Goal: Transaction & Acquisition: Purchase product/service

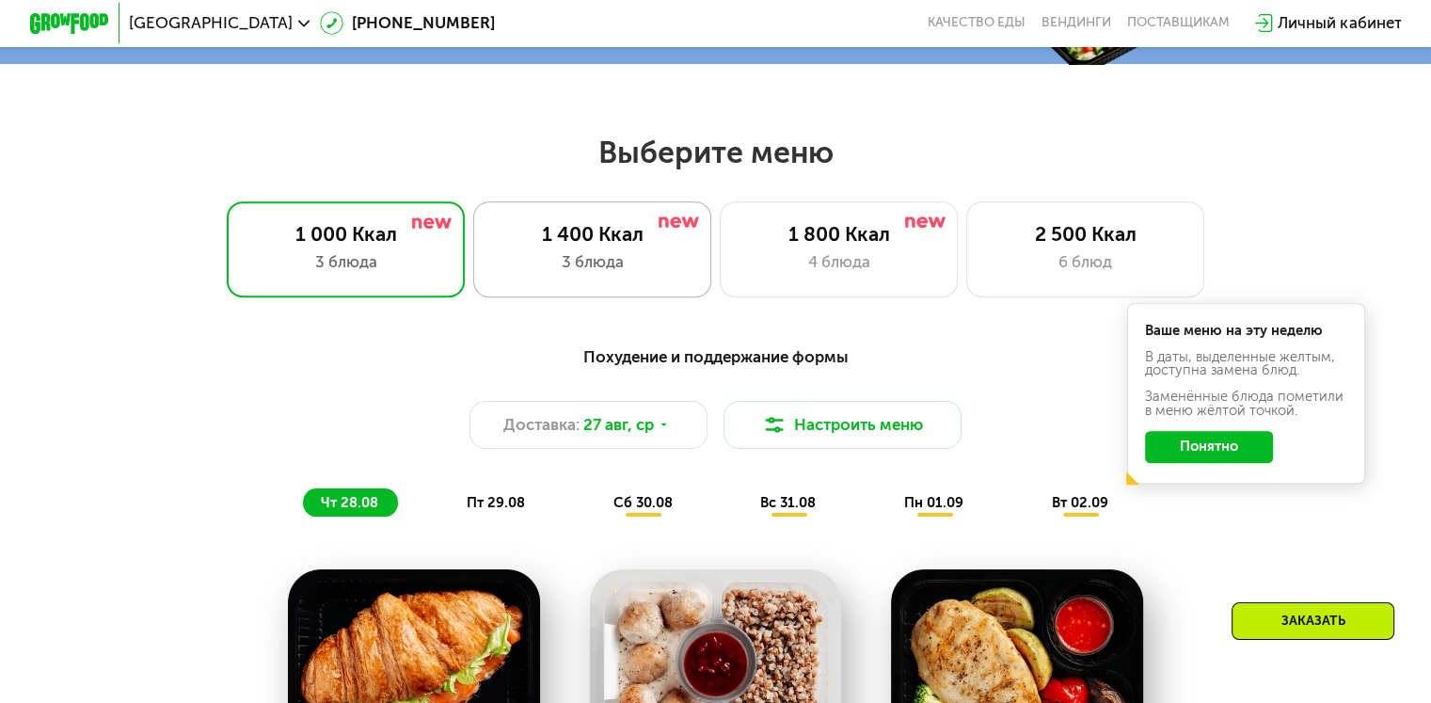
click at [593, 258] on div "3 блюда" at bounding box center [592, 262] width 197 height 24
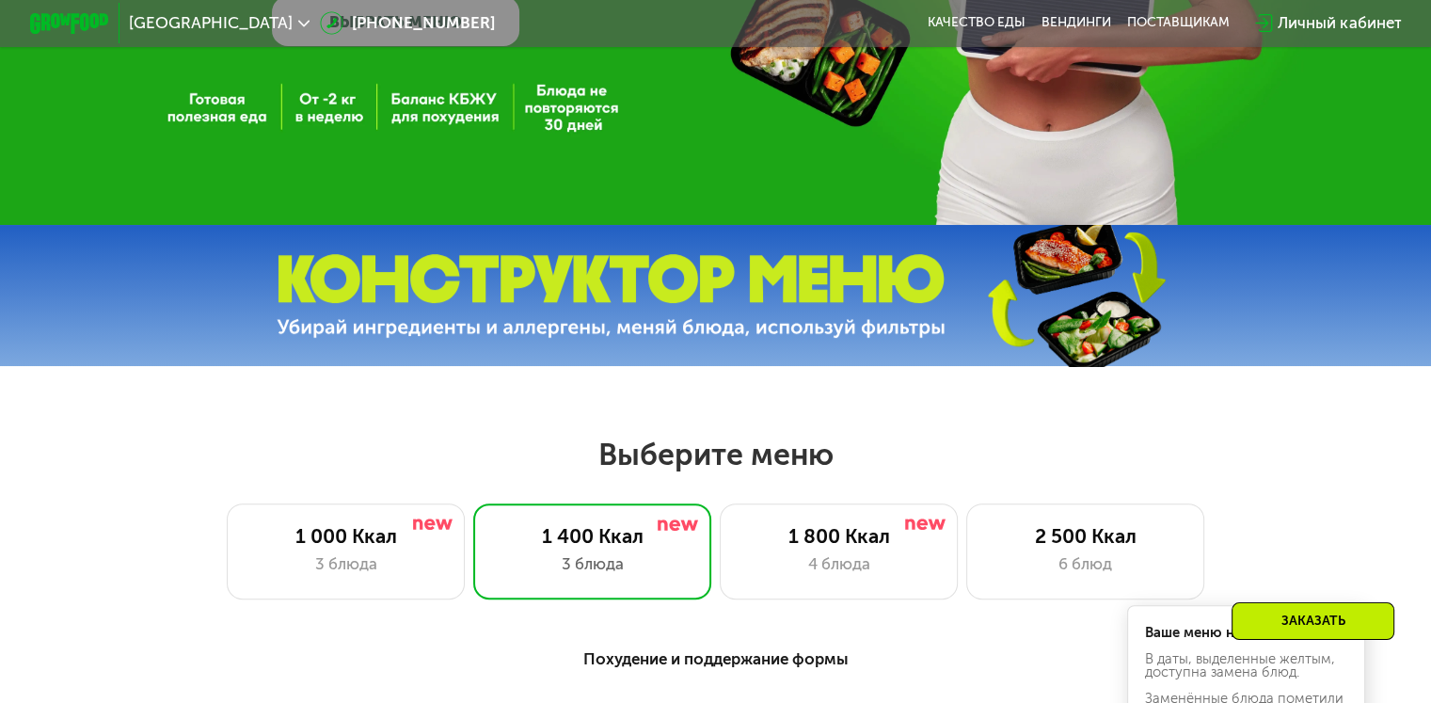
scroll to position [470, 0]
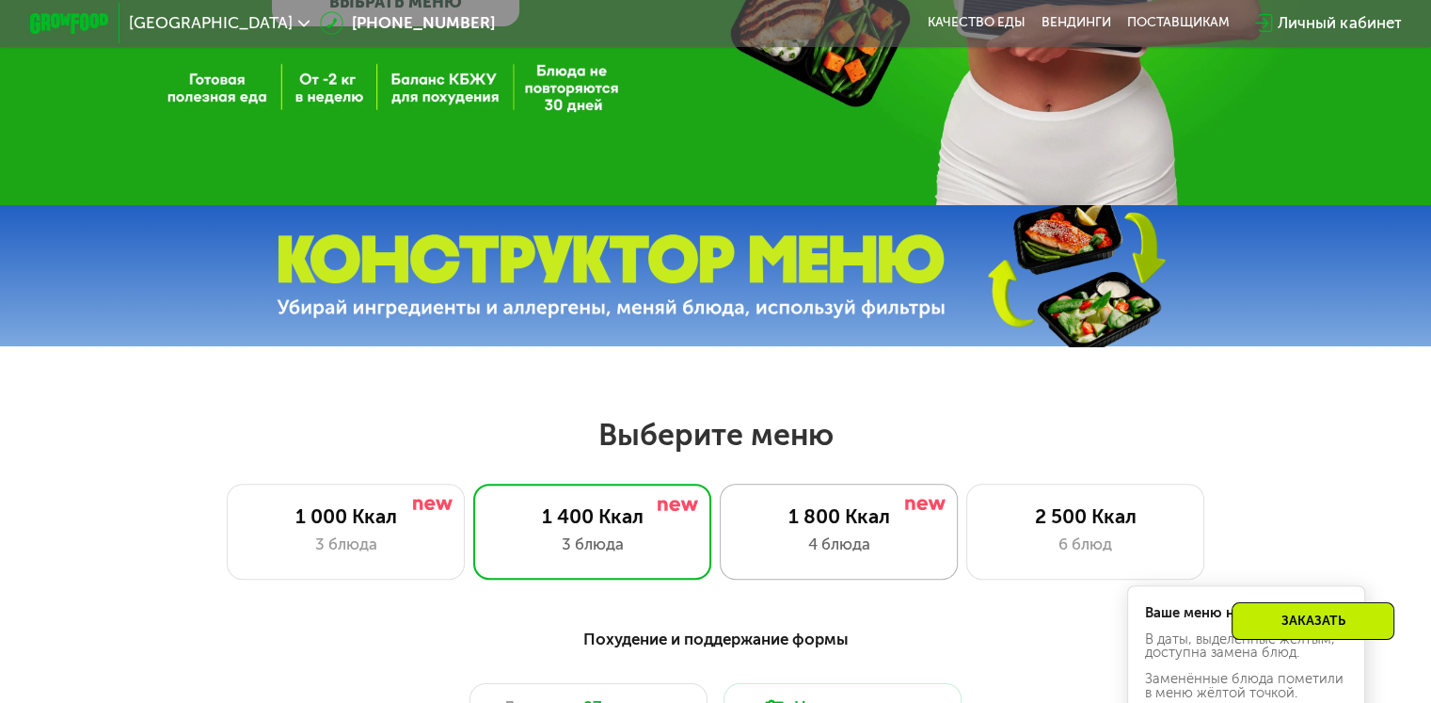
click at [802, 550] on div "4 блюда" at bounding box center [838, 544] width 197 height 24
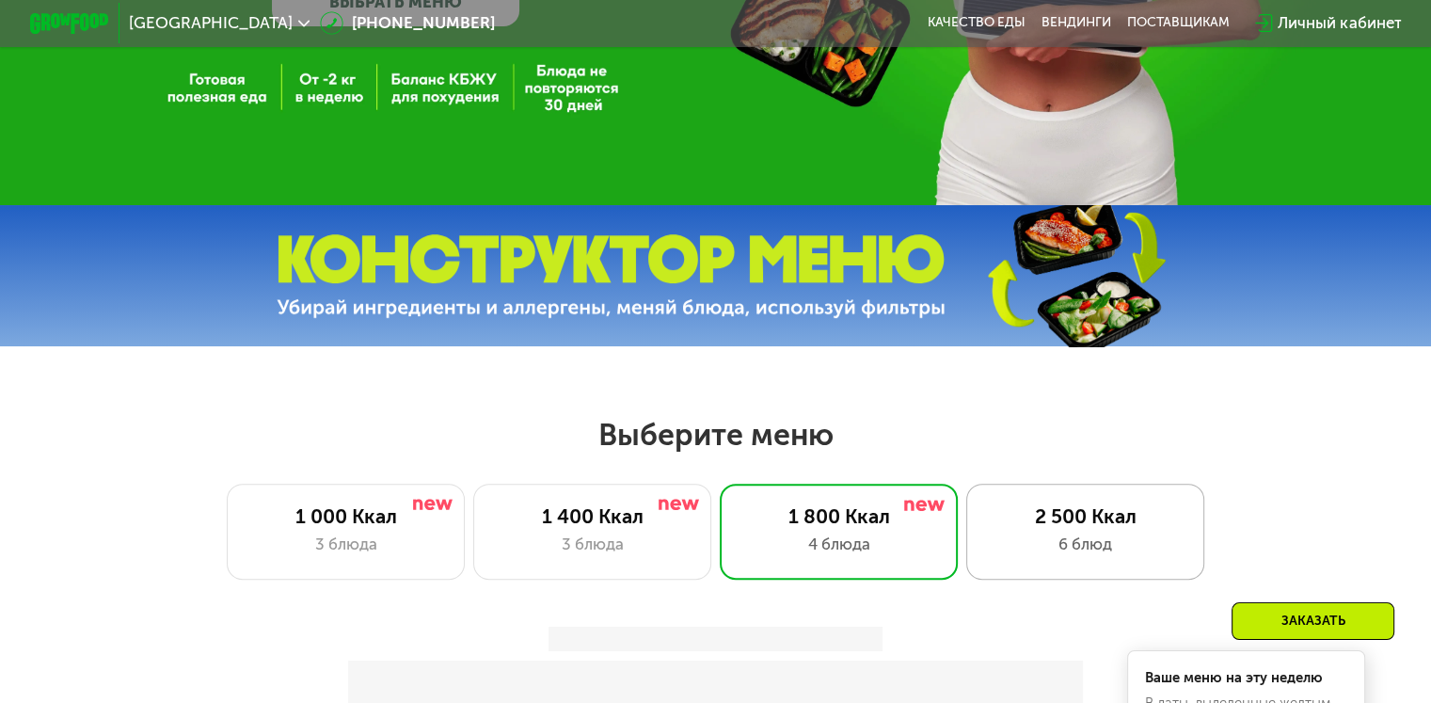
click at [1023, 546] on div "6 блюд" at bounding box center [1085, 544] width 197 height 24
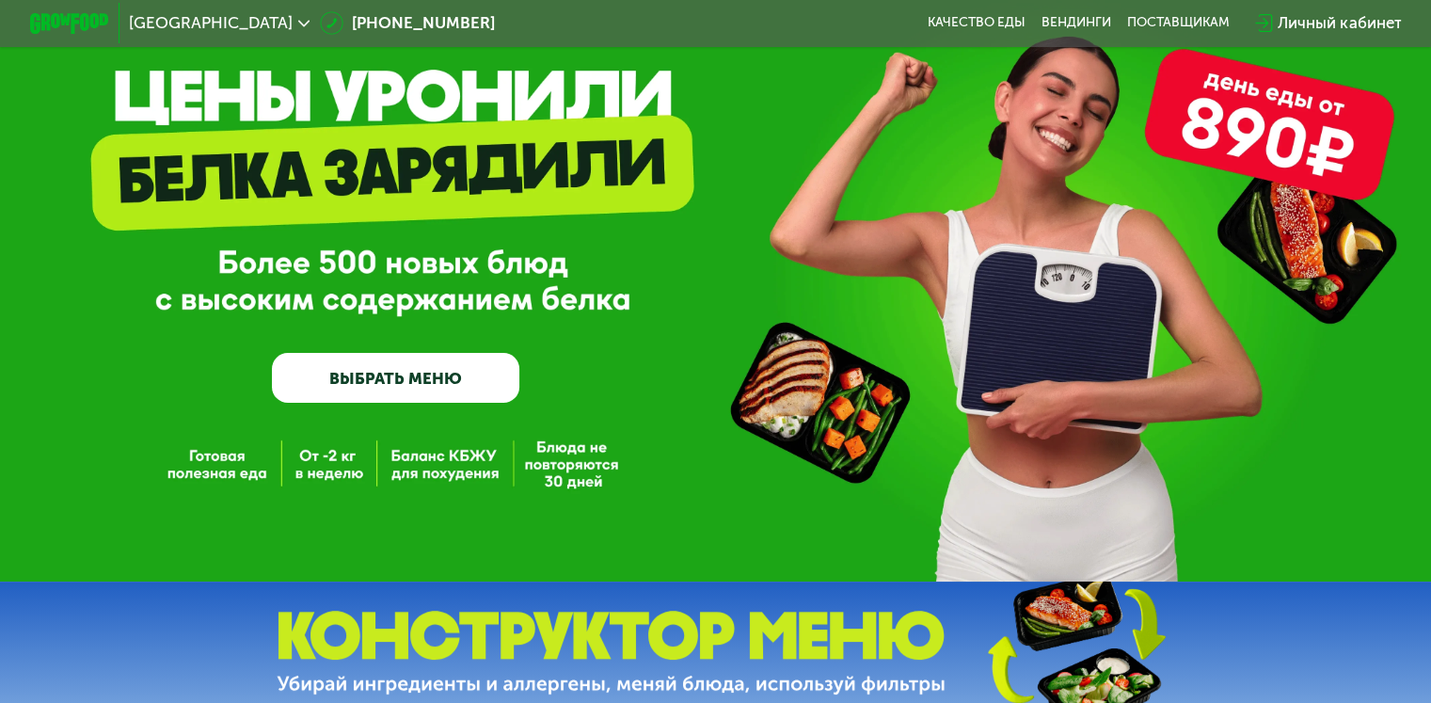
scroll to position [0, 0]
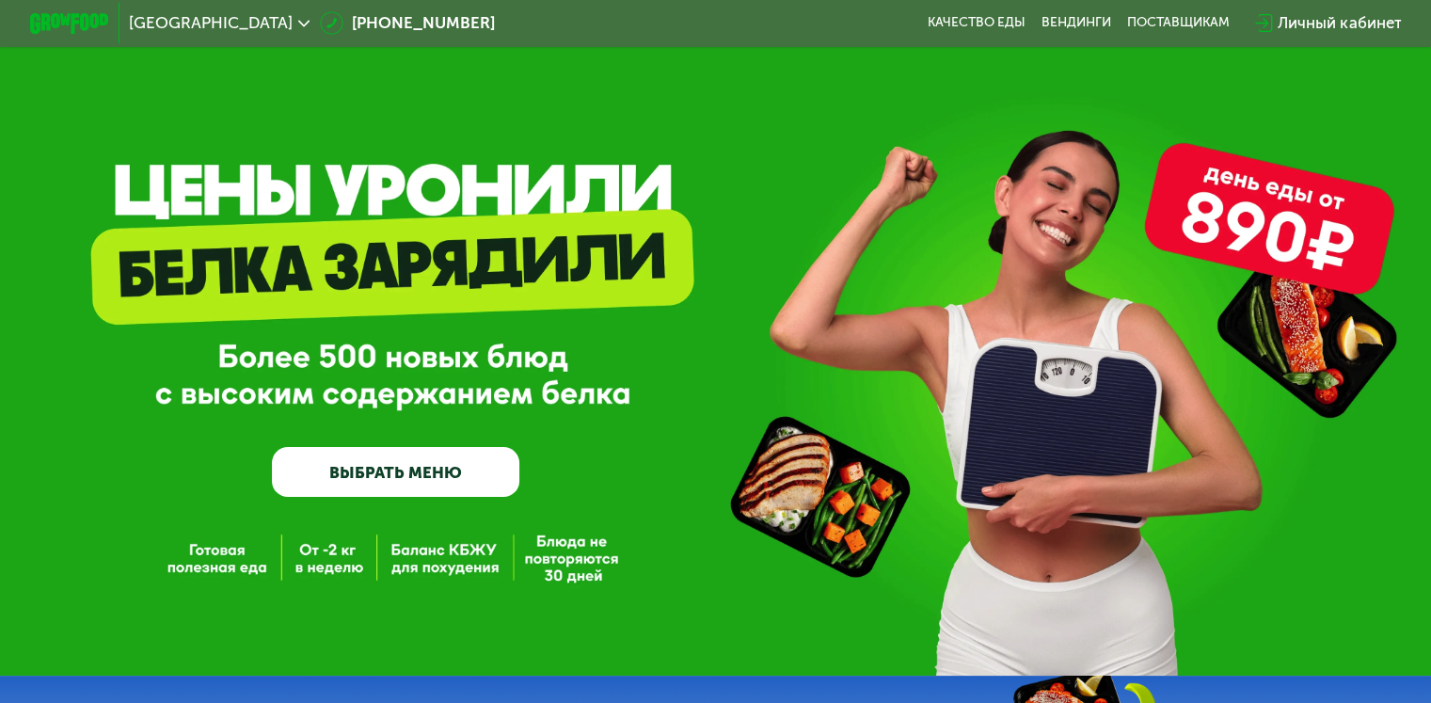
click at [342, 486] on link "ВЫБРАТЬ МЕНЮ" at bounding box center [395, 472] width 247 height 50
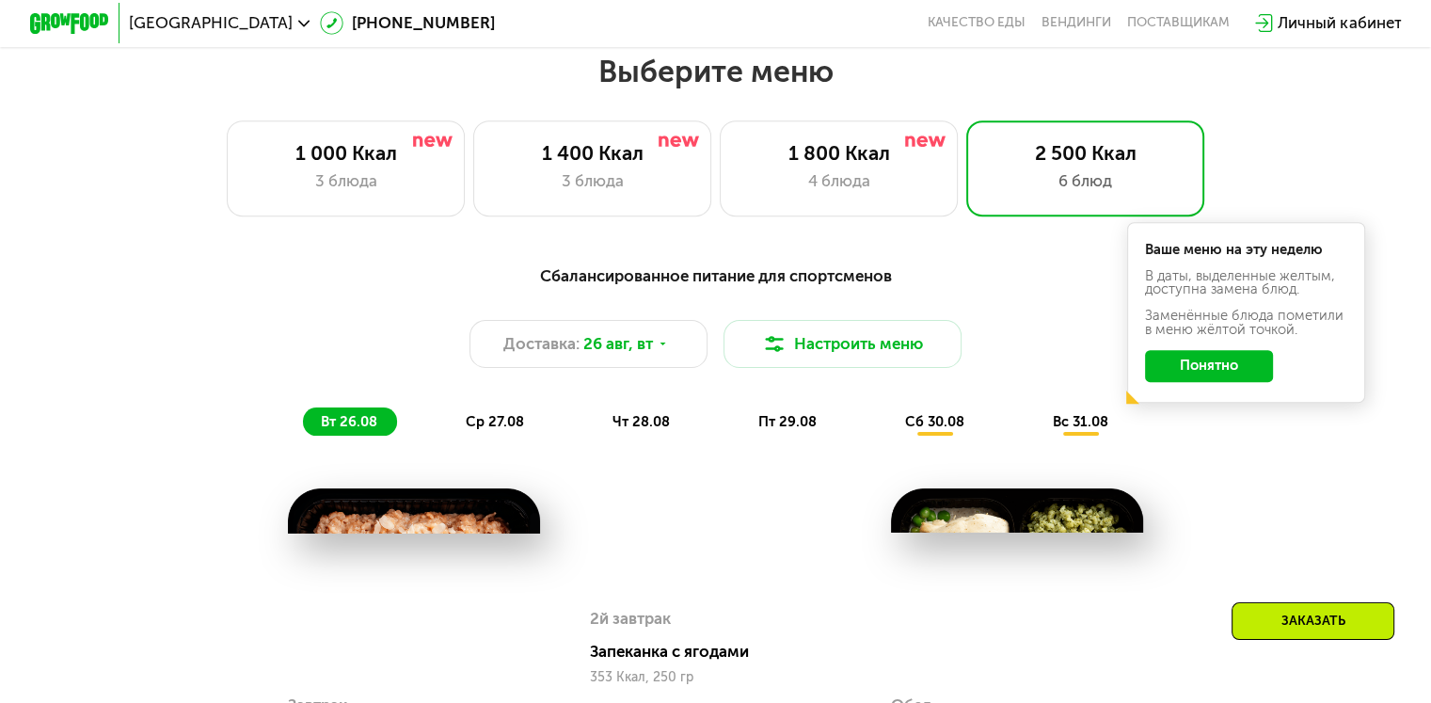
scroll to position [846, 0]
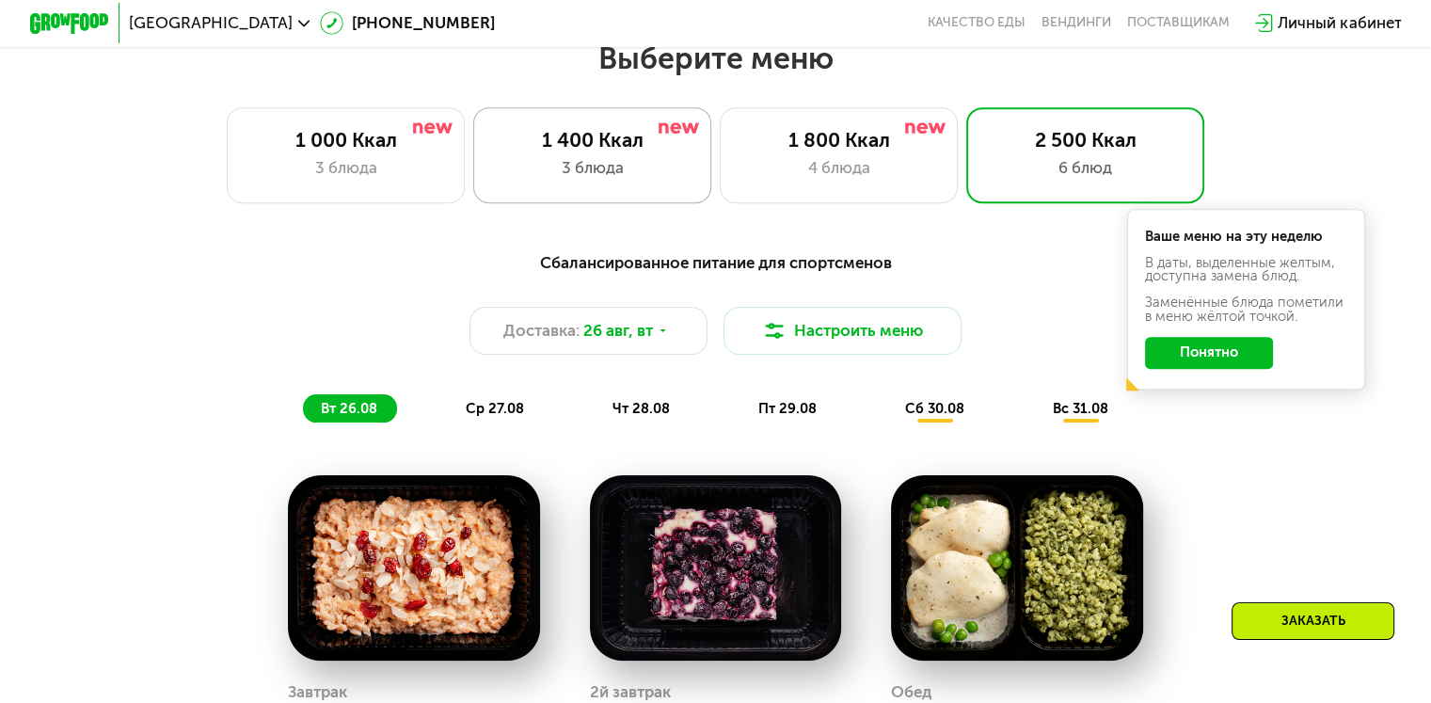
click at [607, 180] on div "3 блюда" at bounding box center [592, 168] width 197 height 24
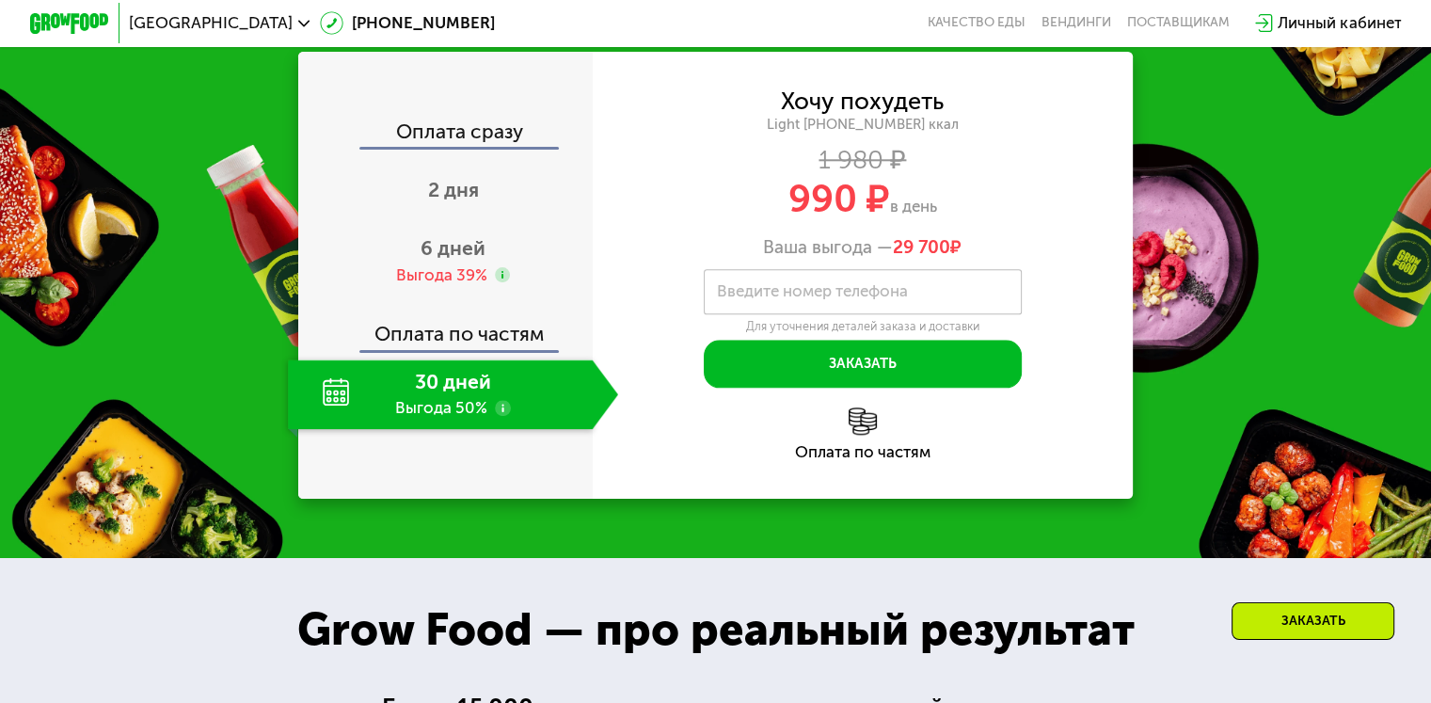
scroll to position [1975, 0]
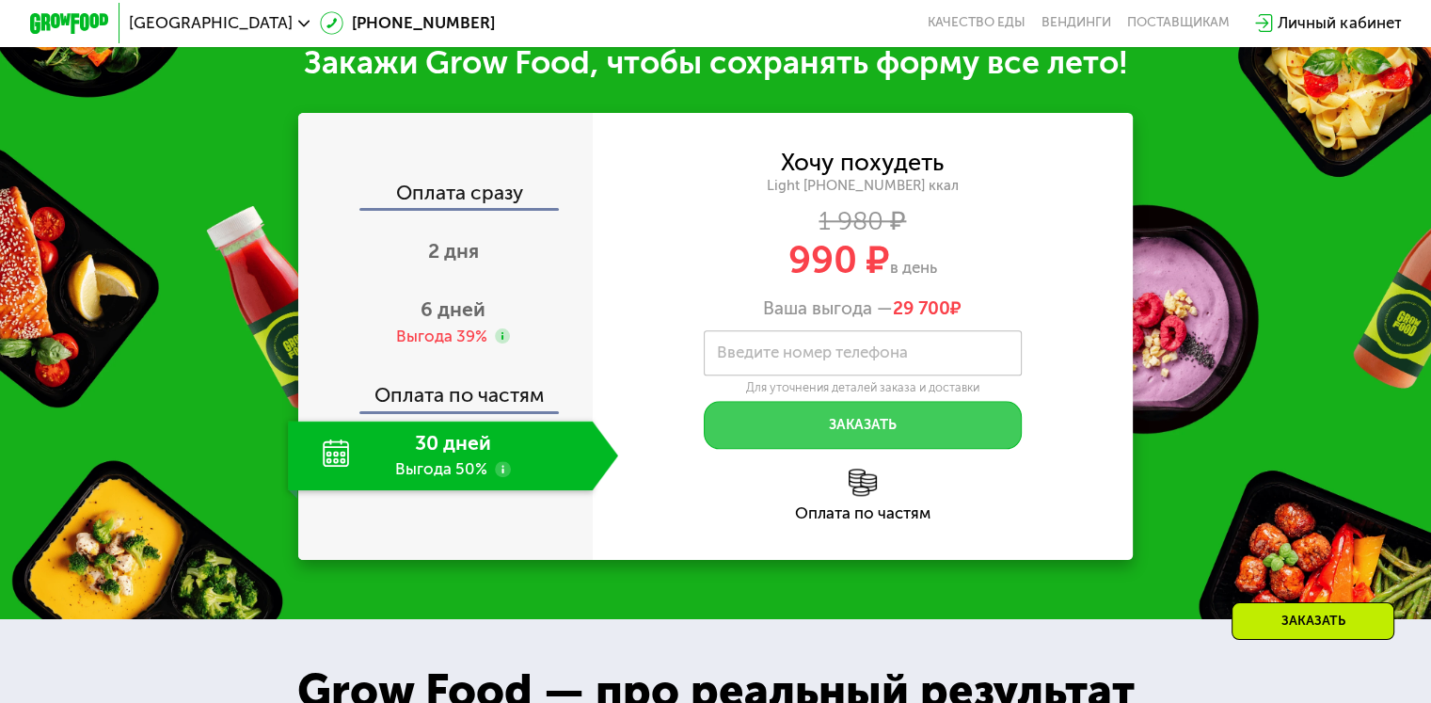
click at [842, 443] on button "Заказать" at bounding box center [863, 425] width 318 height 48
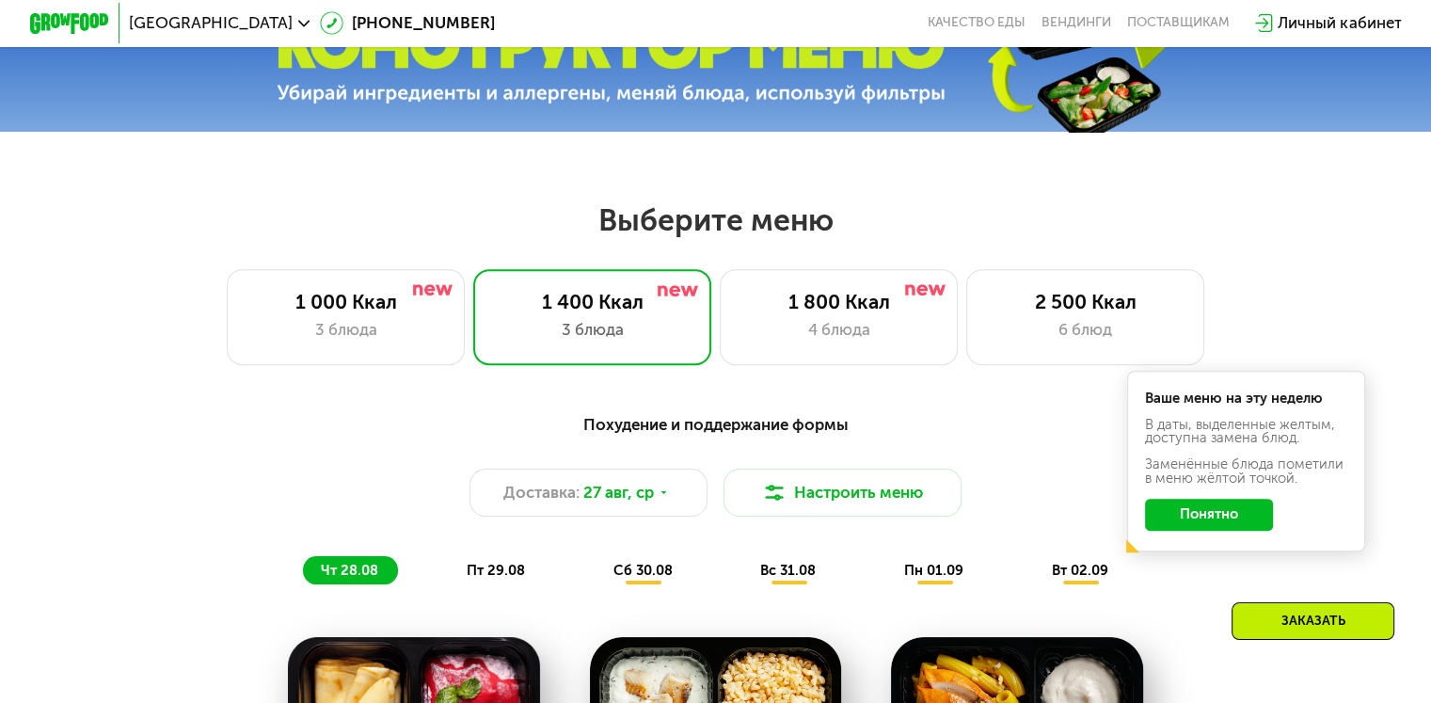
scroll to position [752, 0]
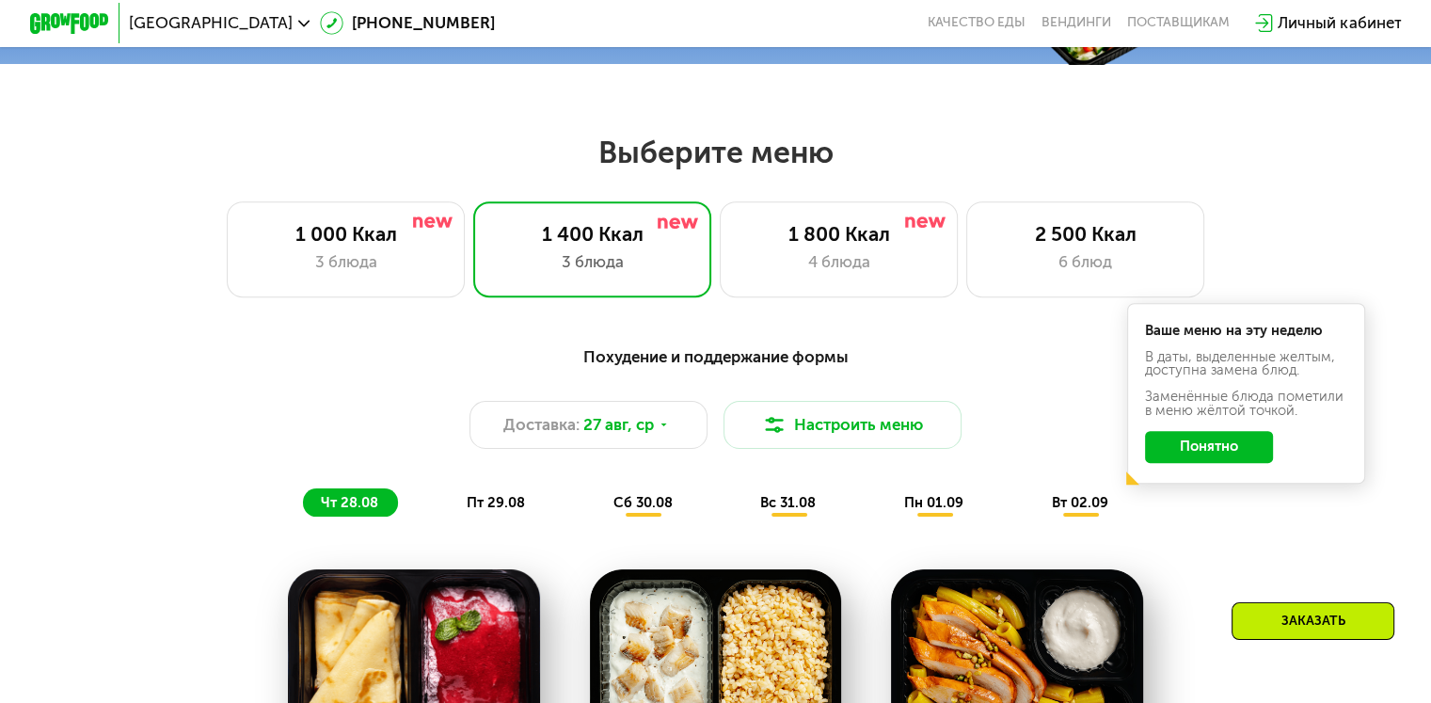
click at [1189, 458] on button "Понятно" at bounding box center [1209, 447] width 128 height 32
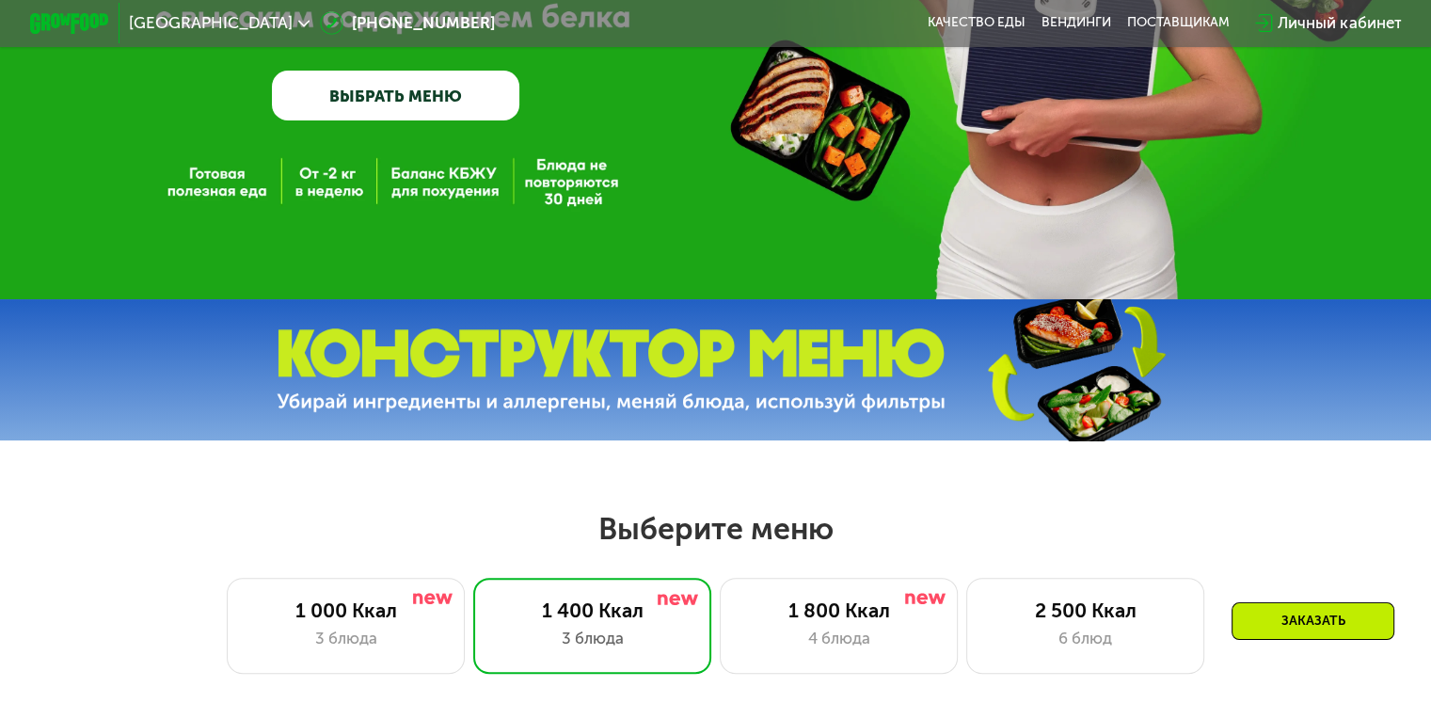
scroll to position [0, 0]
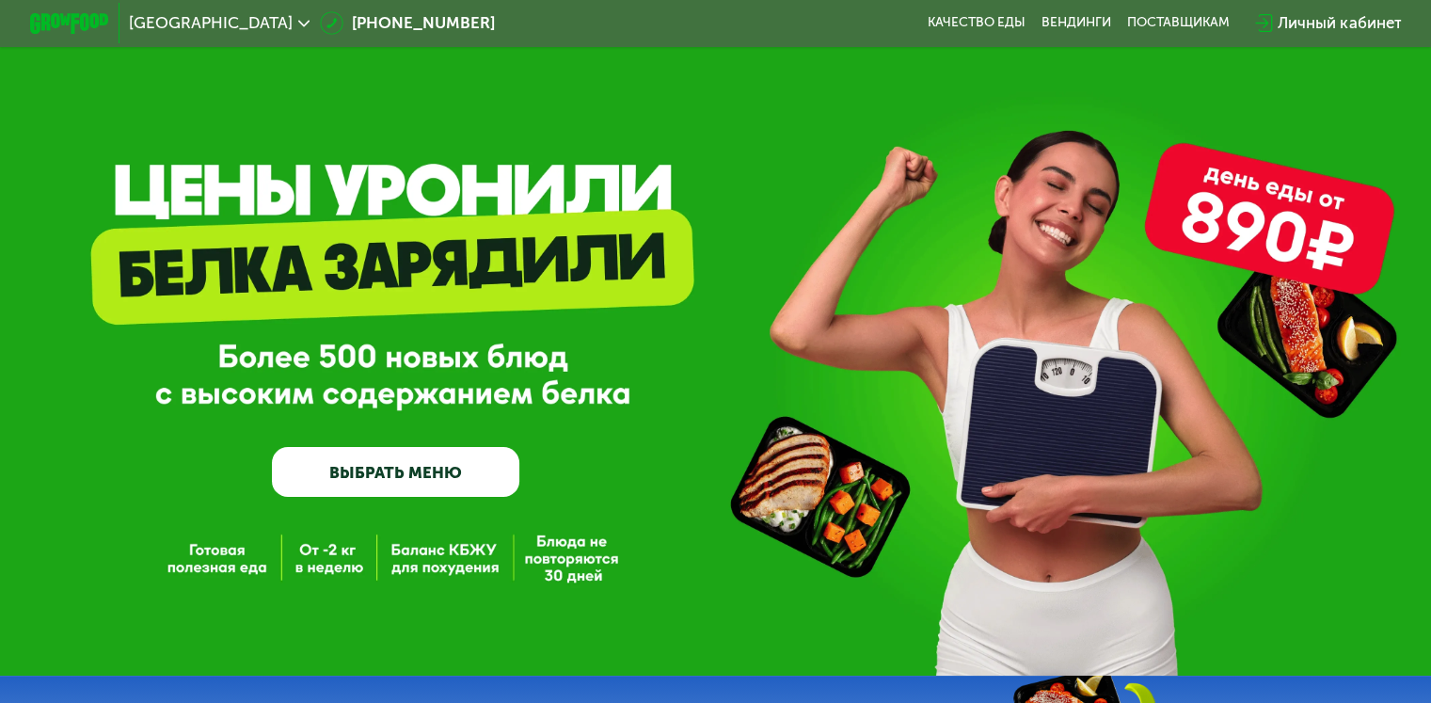
click at [388, 459] on link "ВЫБРАТЬ МЕНЮ" at bounding box center [395, 472] width 247 height 50
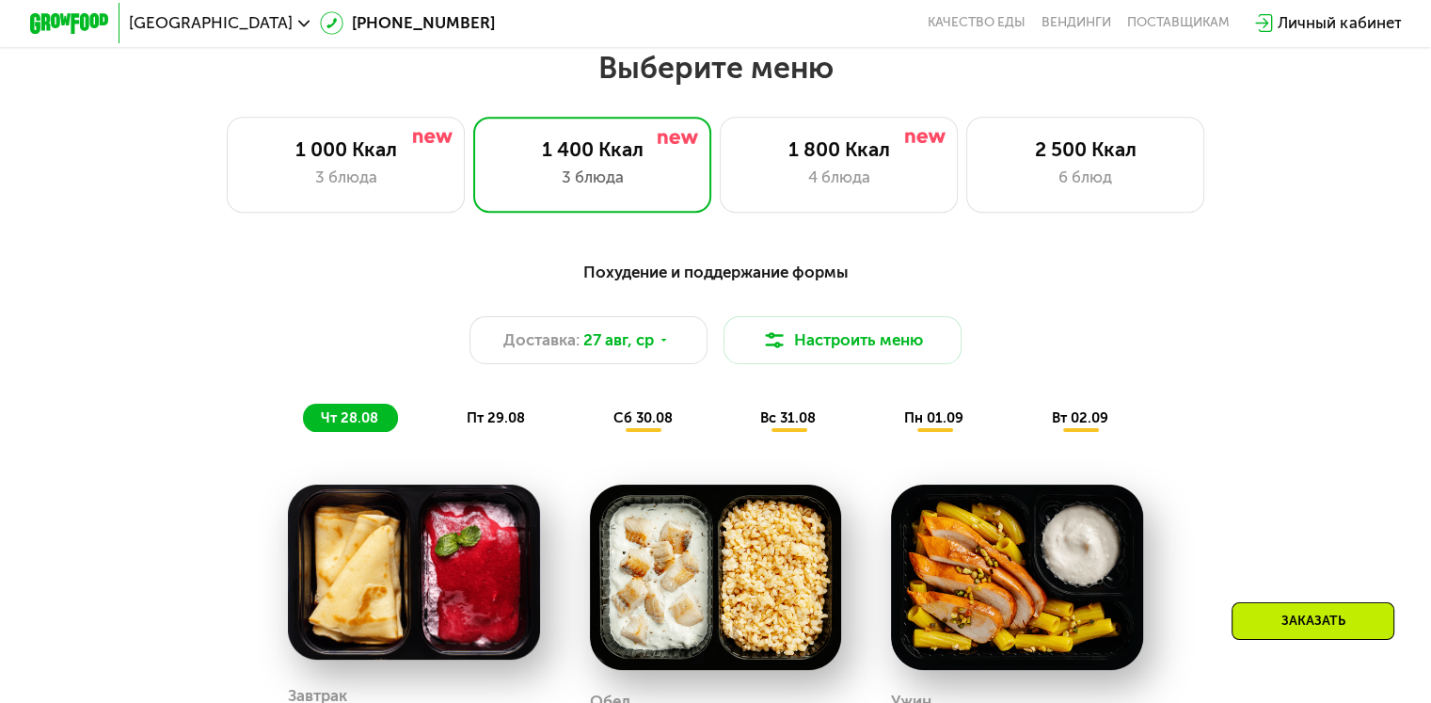
scroll to position [846, 0]
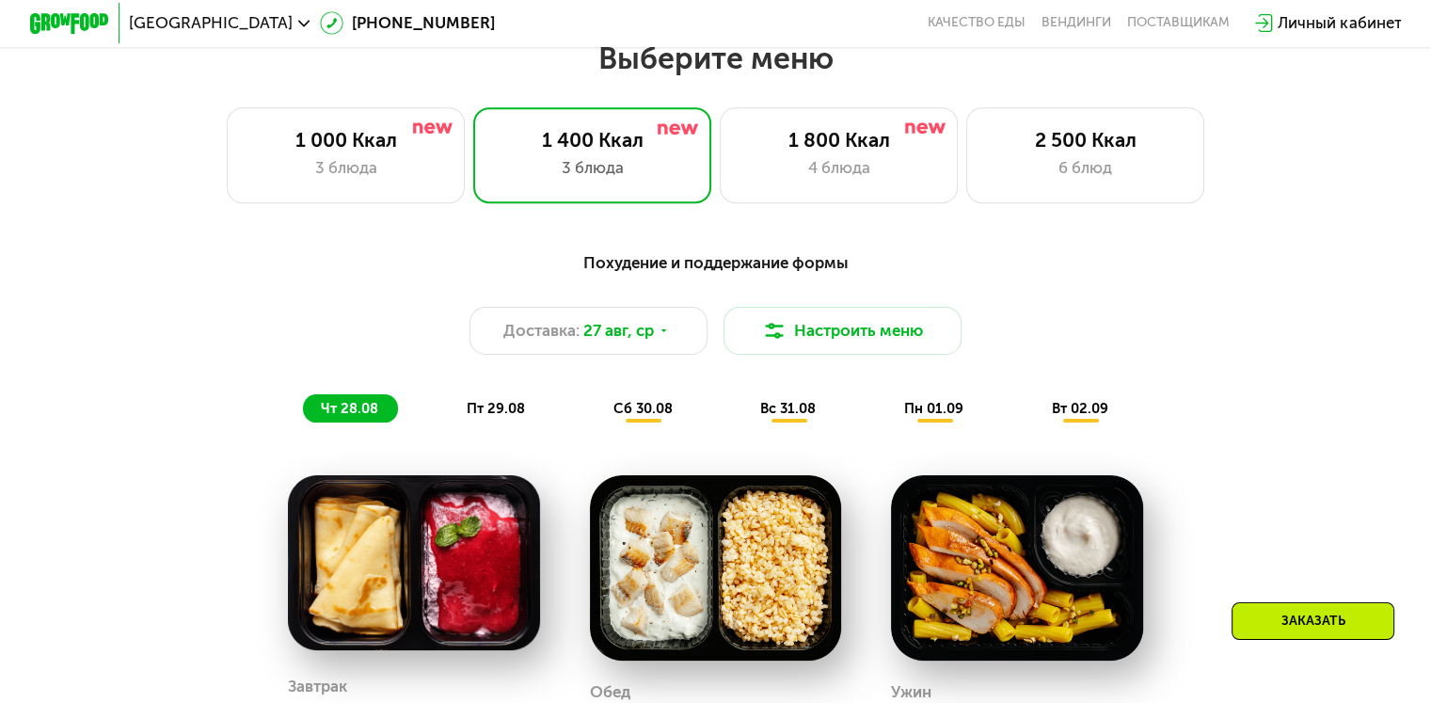
click at [1294, 615] on div "Заказать" at bounding box center [1312, 621] width 163 height 38
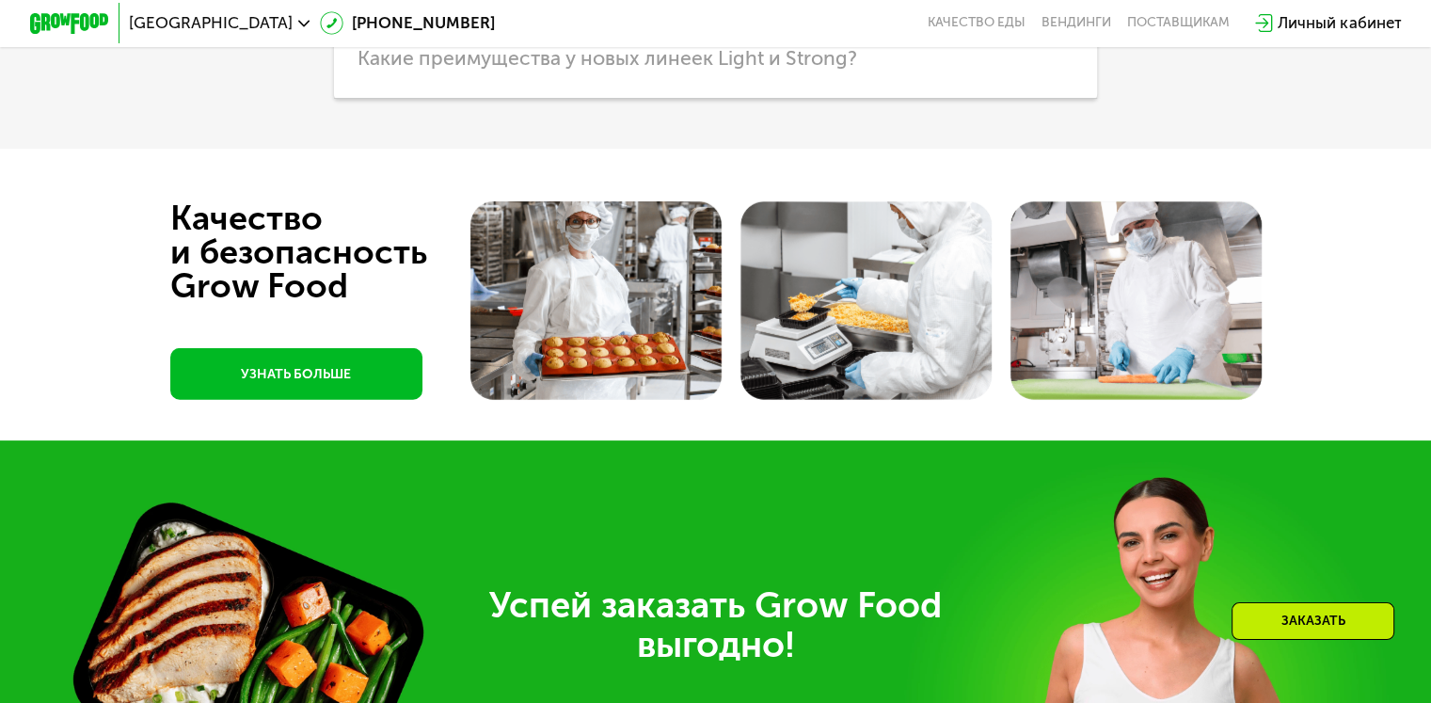
scroll to position [5361, 0]
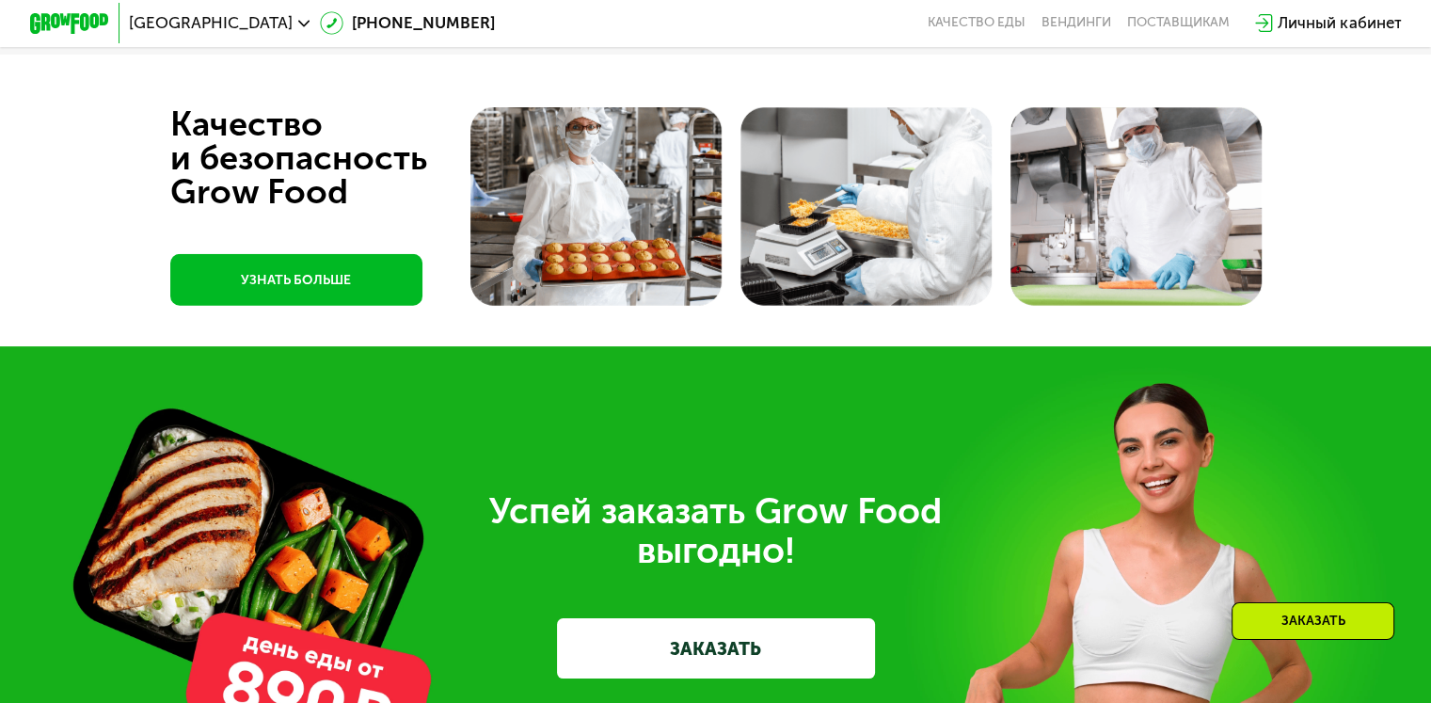
click at [322, 306] on link "УЗНАТЬ БОЛЬШЕ" at bounding box center [296, 280] width 252 height 52
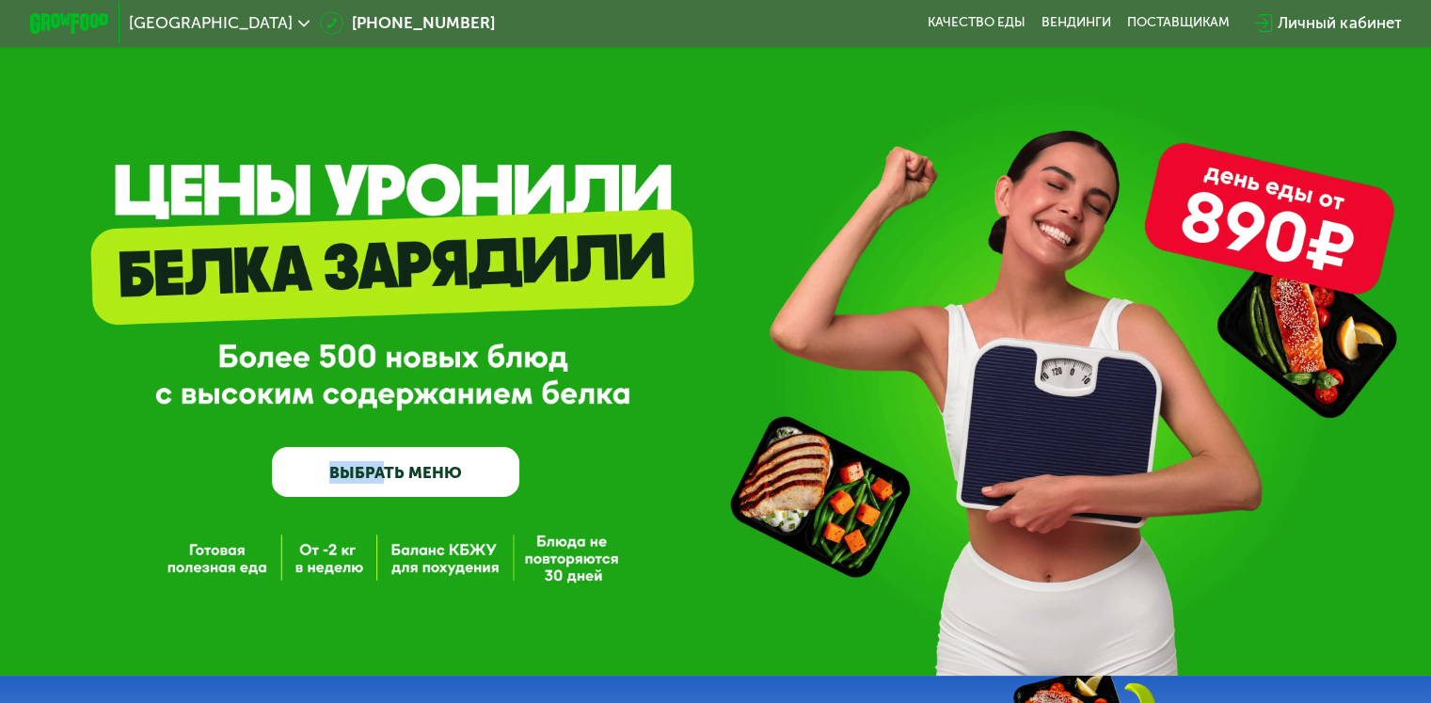
drag, startPoint x: 216, startPoint y: 356, endPoint x: 380, endPoint y: 361, distance: 163.8
click at [380, 361] on div "GrowFood — доставка правильного питания ВЫБРАТЬ МЕНЮ" at bounding box center [715, 363] width 1431 height 268
click at [357, 279] on div "GrowFood — доставка правильного питания ВЫБРАТЬ МЕНЮ" at bounding box center [395, 363] width 247 height 268
